Goal: Go to known website: Access a specific website the user already knows

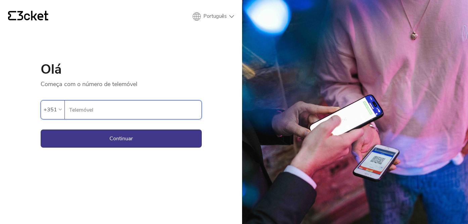
click at [109, 110] on input "Telemóvel" at bounding box center [135, 109] width 133 height 18
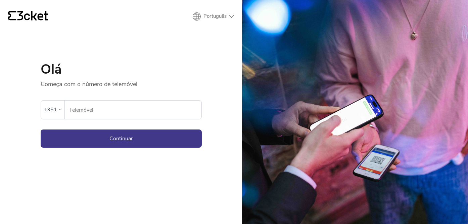
type input "910560118"
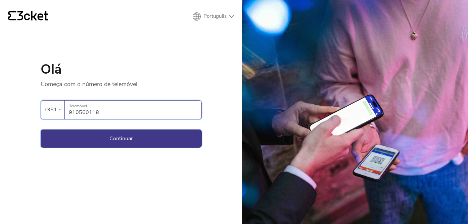
click at [119, 133] on button "Continuar" at bounding box center [121, 138] width 161 height 18
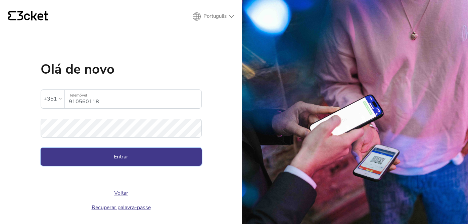
click at [109, 152] on button "Entrar" at bounding box center [121, 156] width 161 height 18
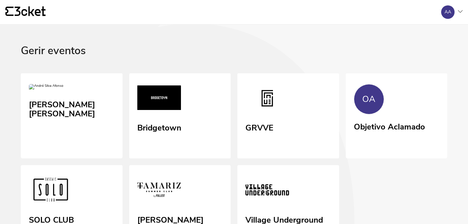
click at [109, 152] on div "[PERSON_NAME] [PERSON_NAME]" at bounding box center [72, 115] width 102 height 85
click at [378, 131] on div "Objetivo Aclamado" at bounding box center [389, 125] width 73 height 12
click at [290, 183] on link "Village Underground" at bounding box center [288, 207] width 104 height 87
